Goal: Check status: Check status

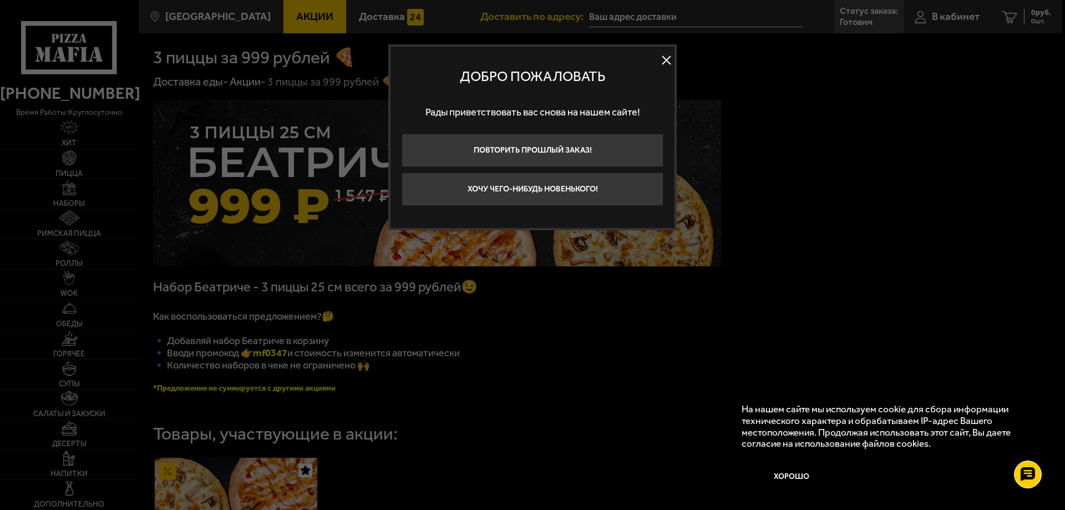
click at [668, 59] on button at bounding box center [666, 60] width 17 height 17
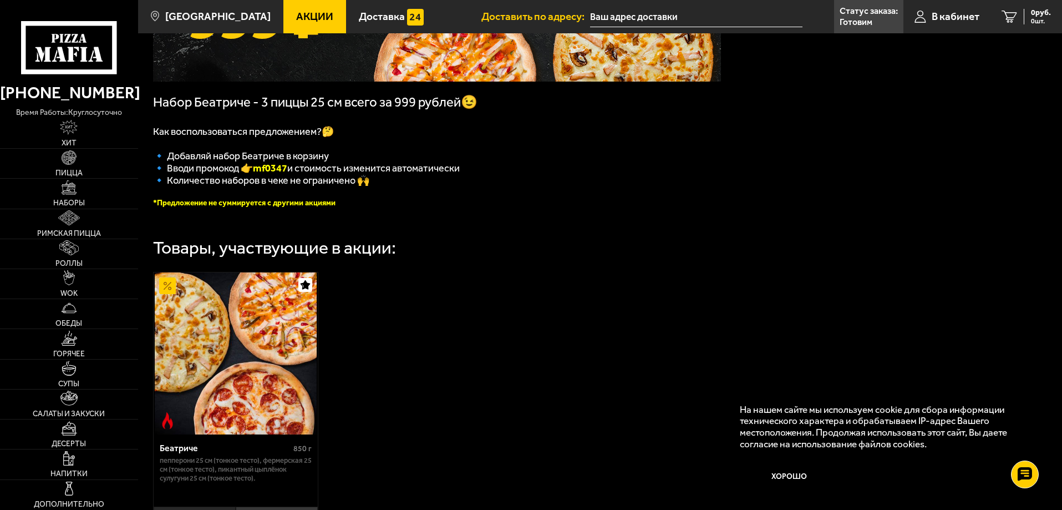
scroll to position [169, 0]
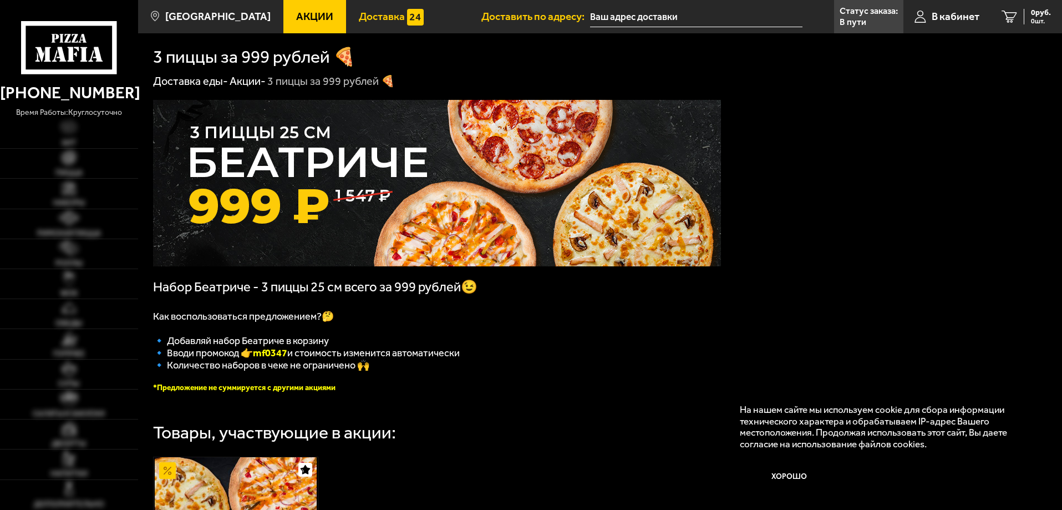
click at [374, 20] on span "Доставка" at bounding box center [382, 16] width 46 height 11
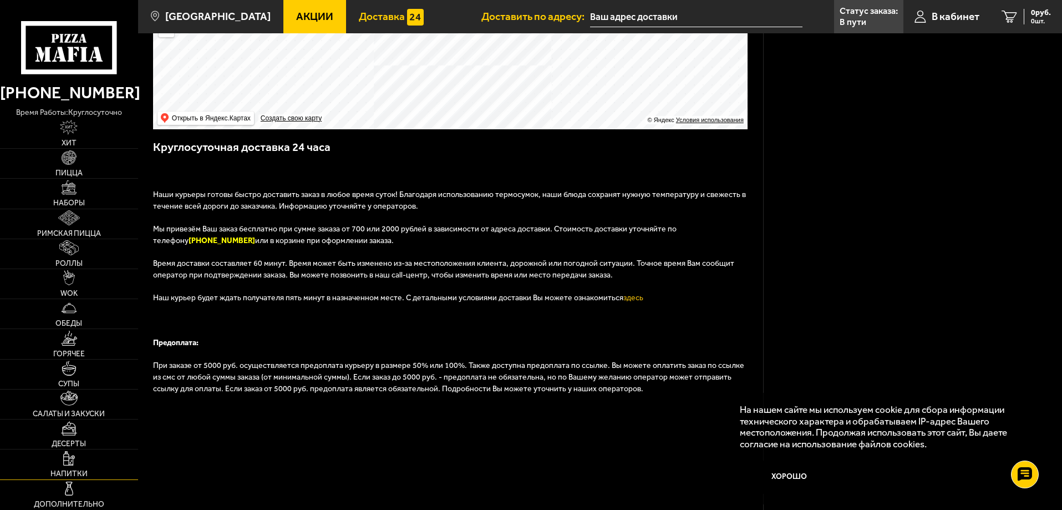
scroll to position [332, 0]
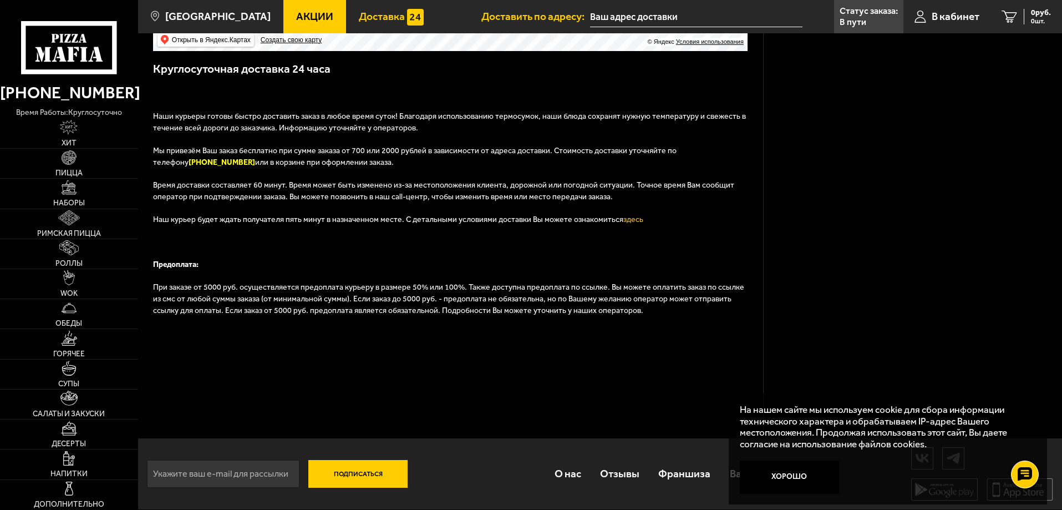
click at [869, 280] on div "Поиск по адресу Информация по адресу Условия доставки Все заказы доставляются н…" at bounding box center [912, 106] width 299 height 806
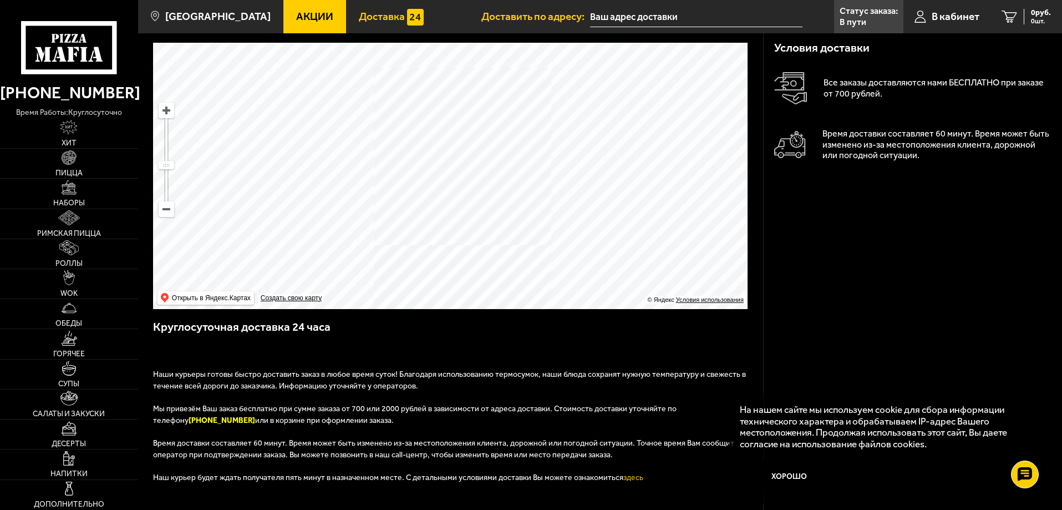
scroll to position [0, 0]
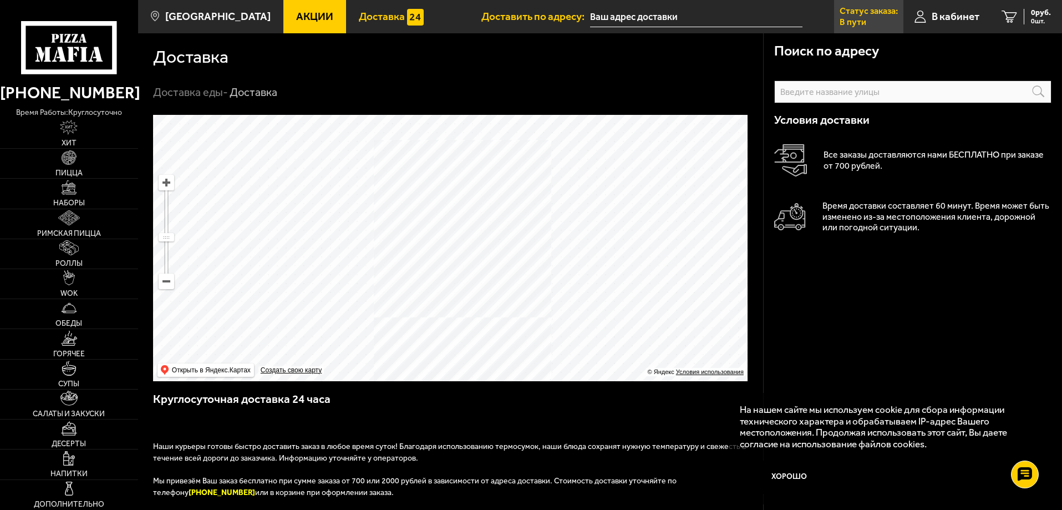
click at [852, 11] on p "Статус заказа:" at bounding box center [869, 11] width 58 height 9
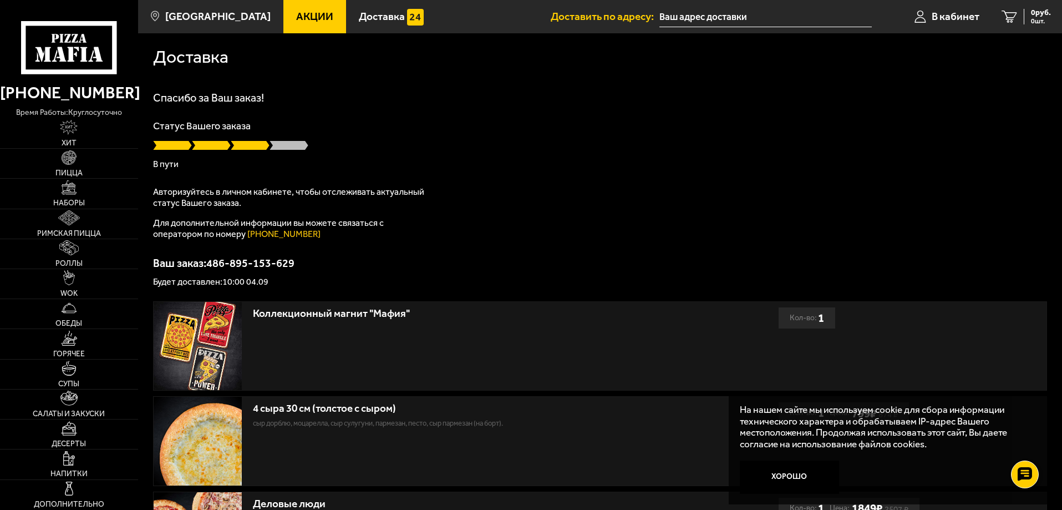
scroll to position [55, 0]
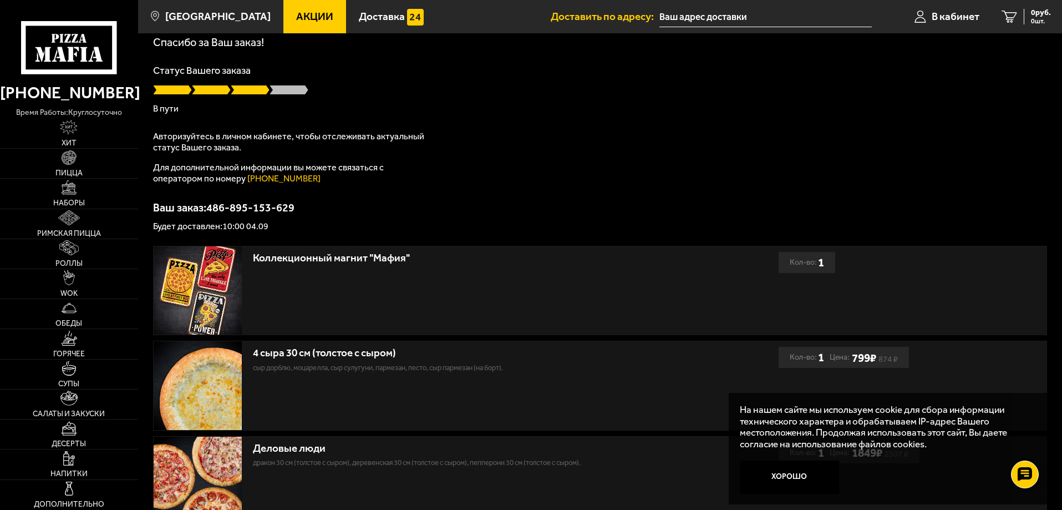
click at [693, 14] on input "text" at bounding box center [766, 17] width 212 height 21
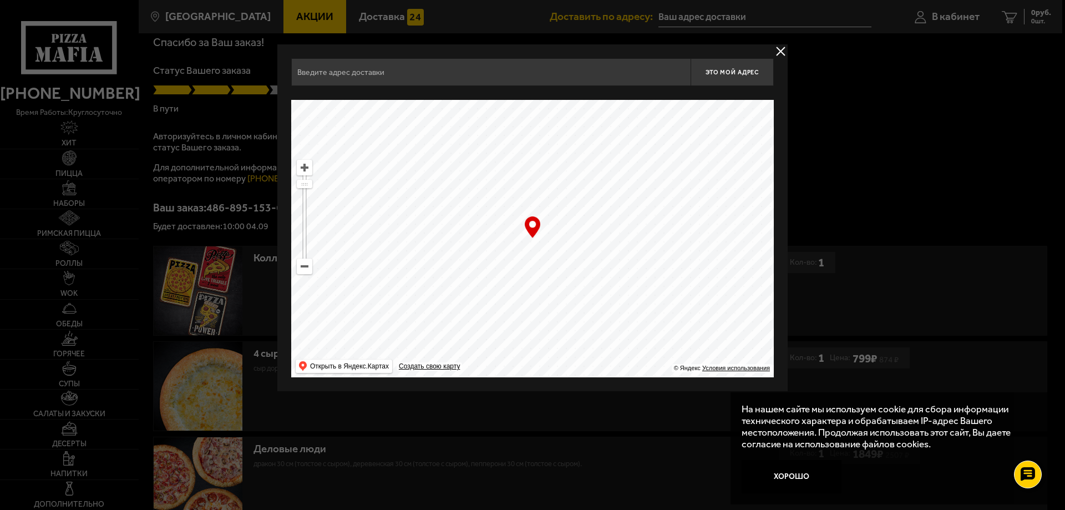
click at [778, 49] on button "delivery type" at bounding box center [781, 51] width 14 height 14
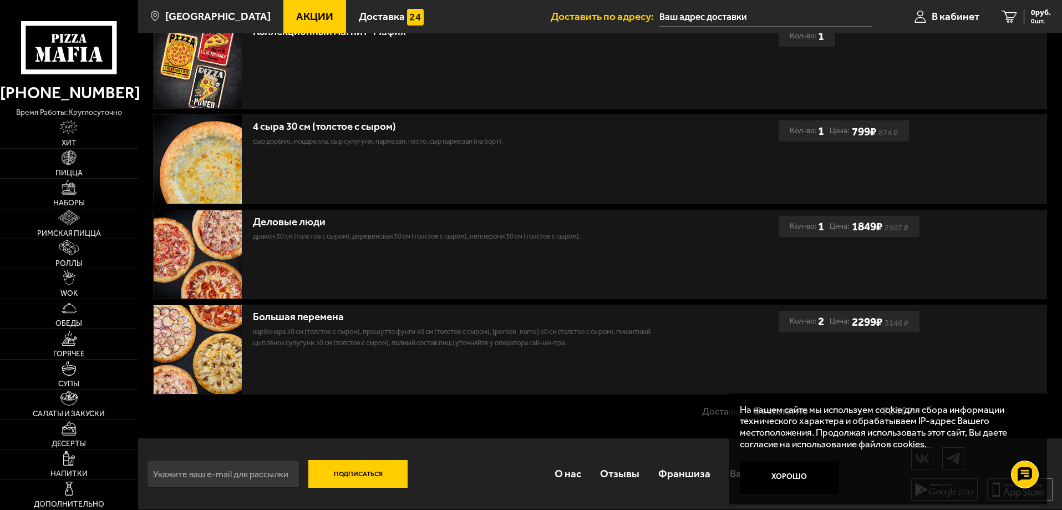
scroll to position [283, 0]
click at [783, 482] on button "Хорошо" at bounding box center [790, 476] width 100 height 33
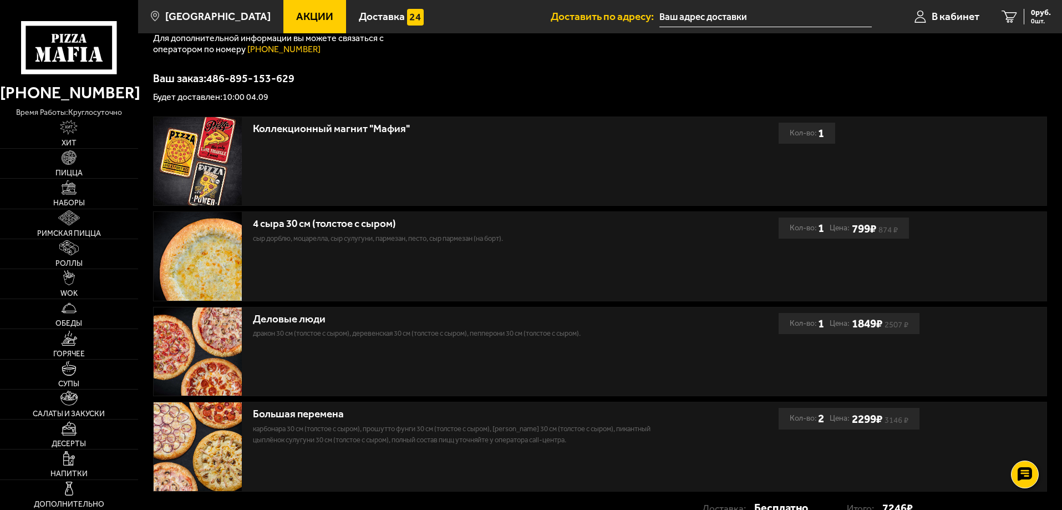
scroll to position [6, 0]
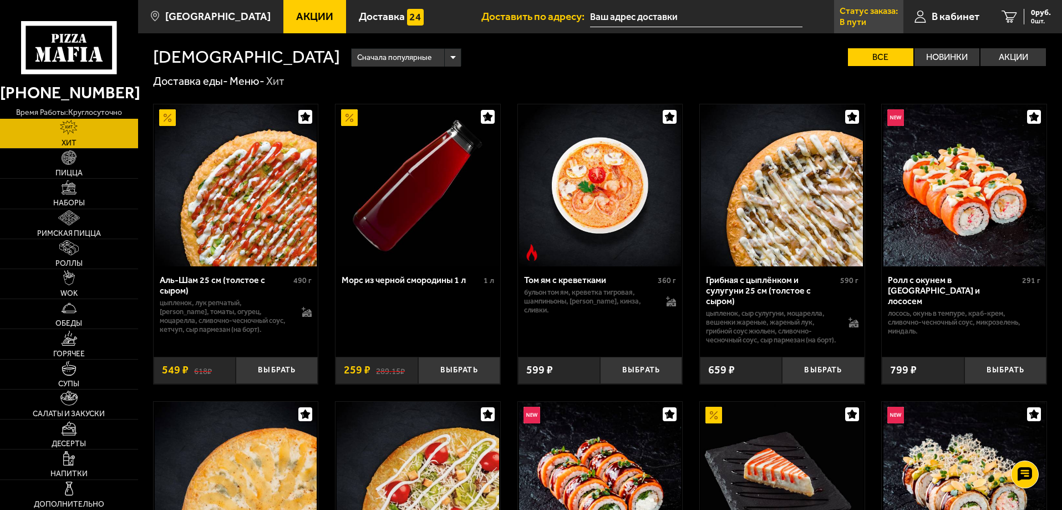
click at [856, 14] on p "Статус заказа:" at bounding box center [869, 11] width 58 height 9
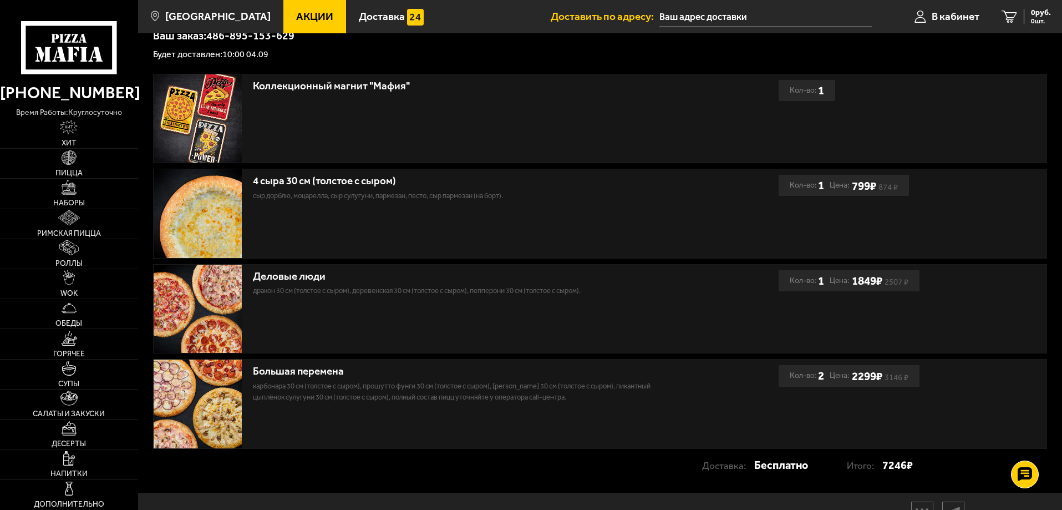
scroll to position [61, 0]
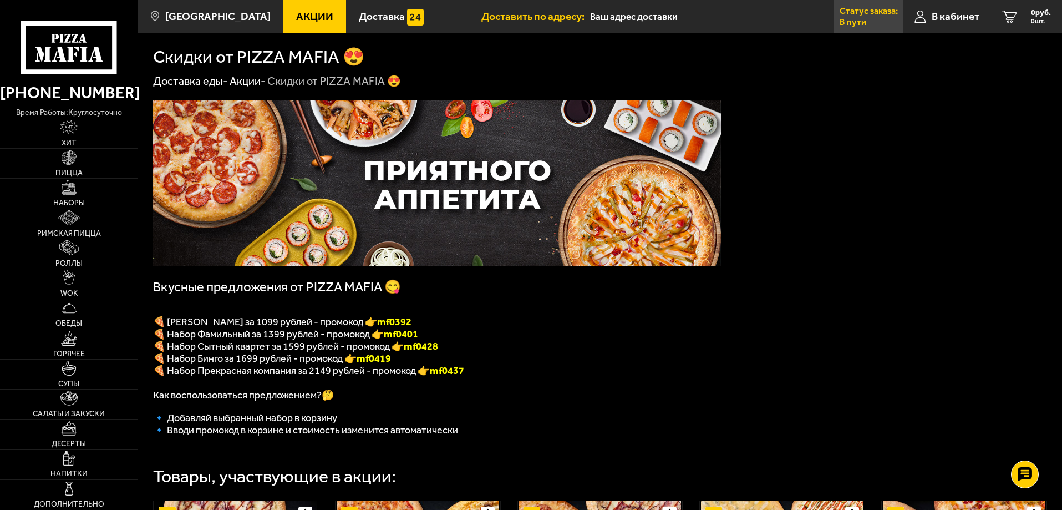
click at [868, 16] on link "Статус заказа: В пути" at bounding box center [868, 16] width 69 height 33
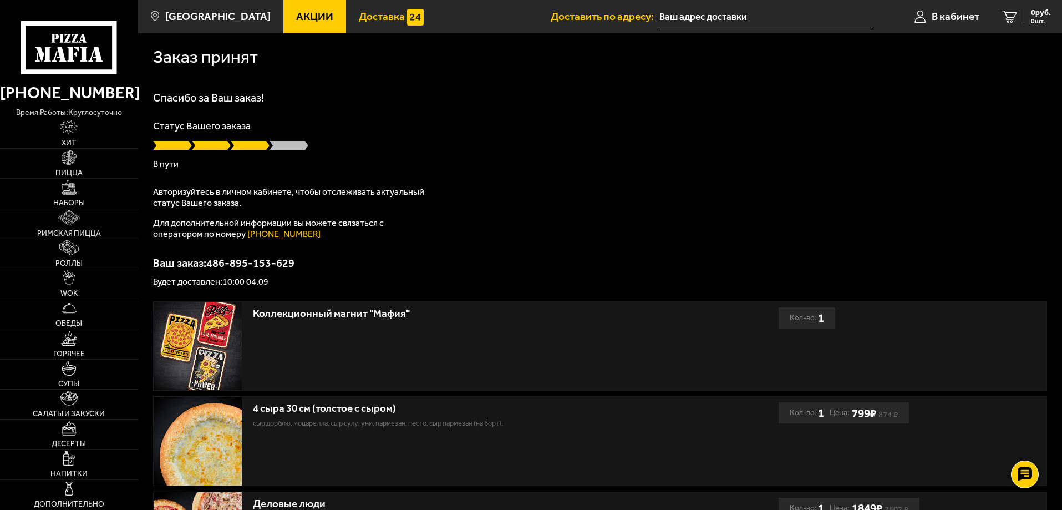
click at [363, 27] on link "Доставка" at bounding box center [391, 16] width 90 height 33
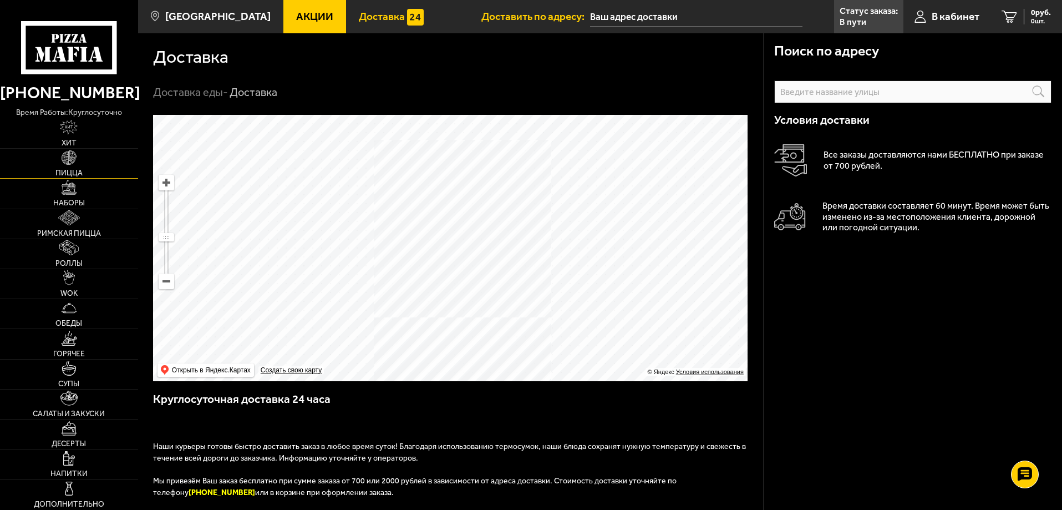
click at [87, 158] on link "Пицца" at bounding box center [69, 163] width 138 height 29
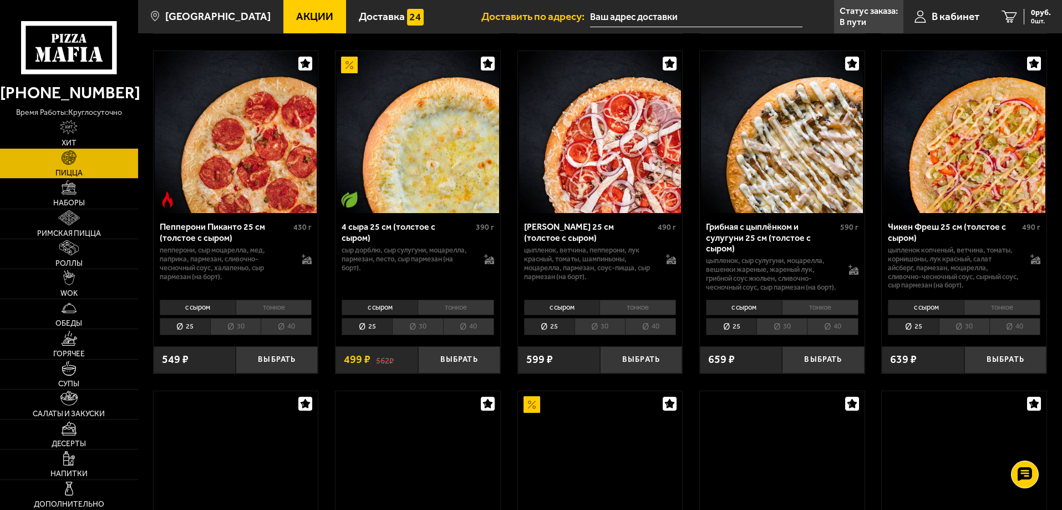
scroll to position [832, 0]
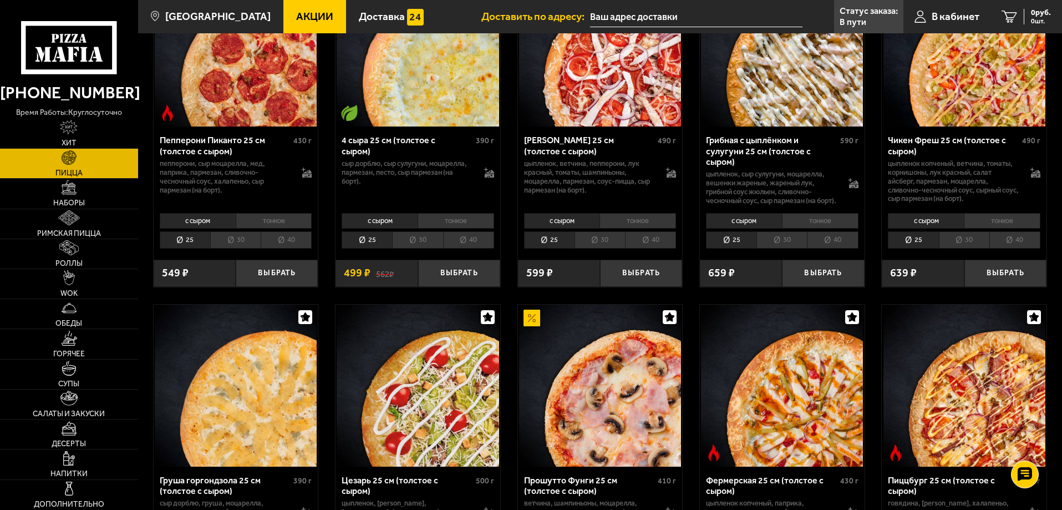
click at [416, 249] on li "30" at bounding box center [417, 239] width 50 height 17
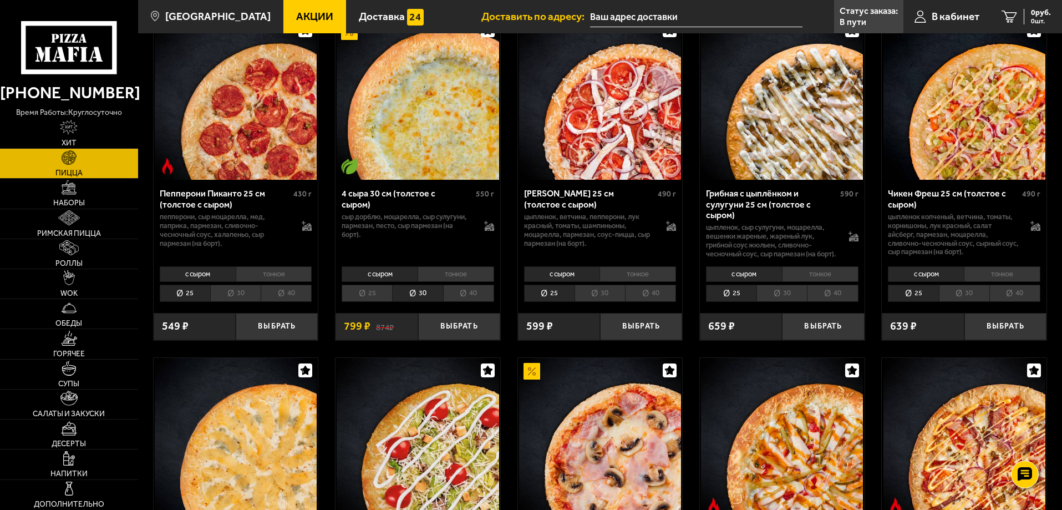
scroll to position [721, 0]
